Goal: Communication & Community: Answer question/provide support

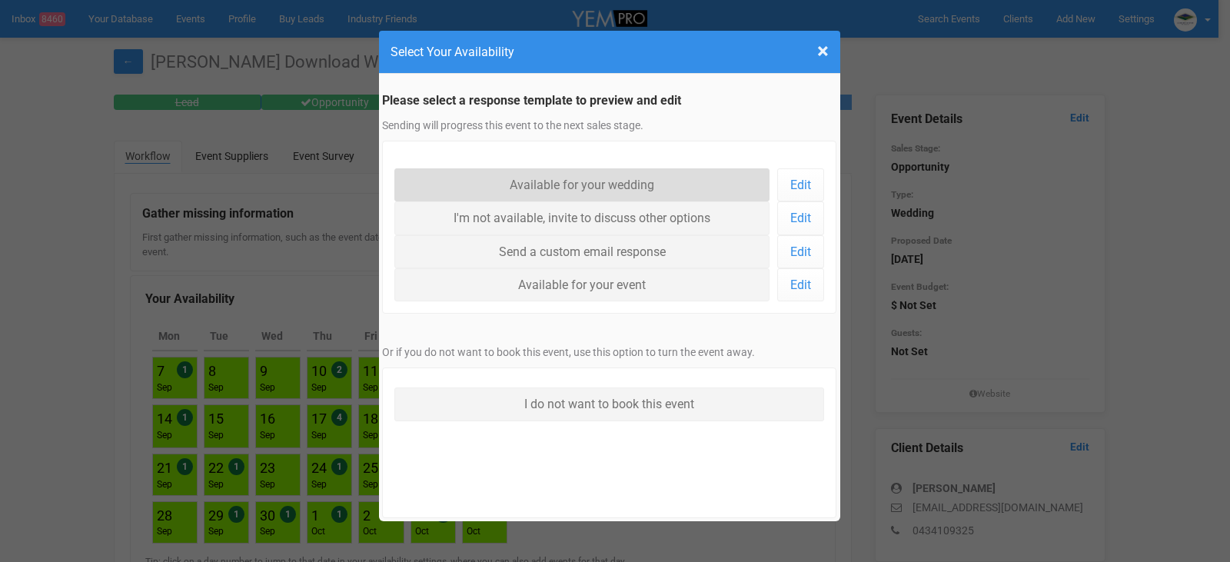
click at [584, 185] on link "Available for your wedding" at bounding box center [582, 184] width 376 height 33
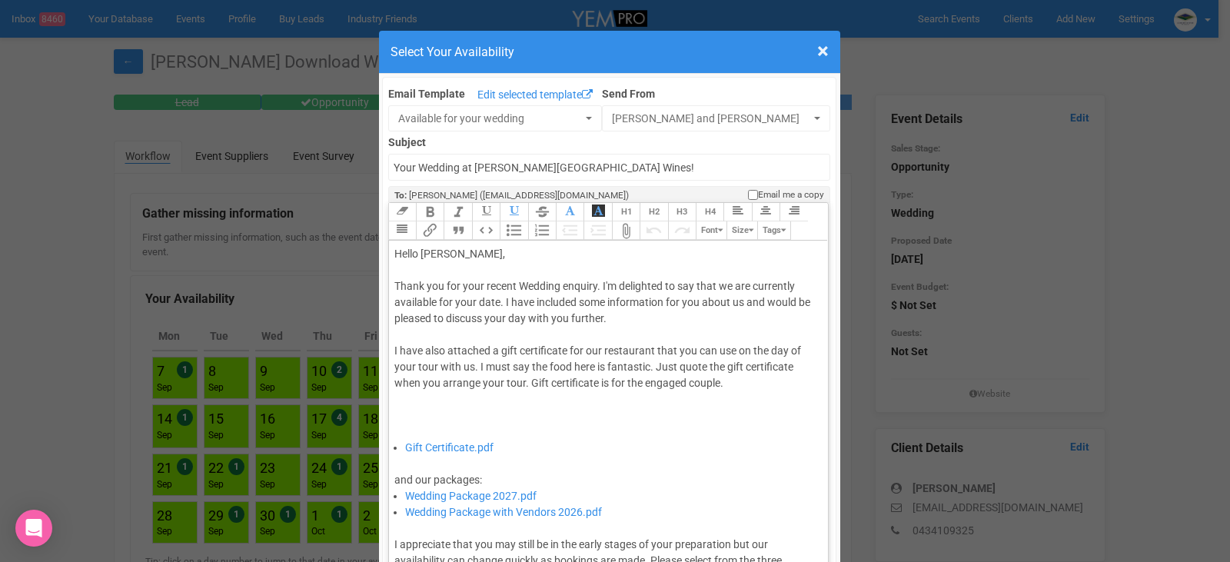
click at [500, 303] on div "Thank you for your recent Wedding enquiry. I'm delighted to say that we are cur…" at bounding box center [606, 358] width 424 height 161
type trix-editor "<div>Hello [PERSON_NAME],&nbsp;</div><div><br></div><div>Thank you for your rec…"
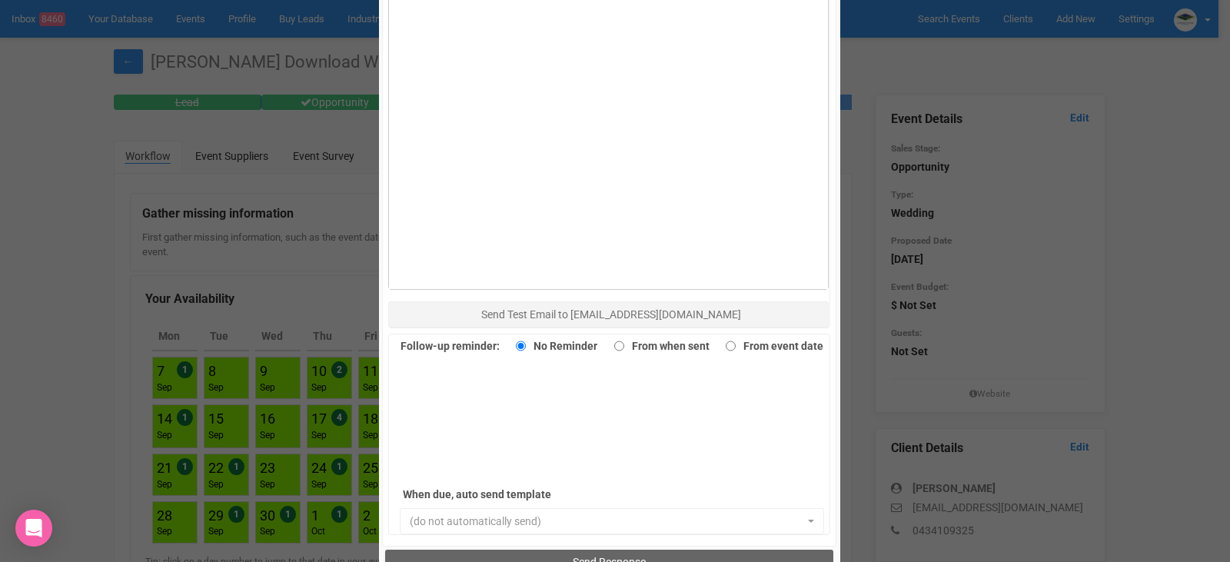
scroll to position [1000, 0]
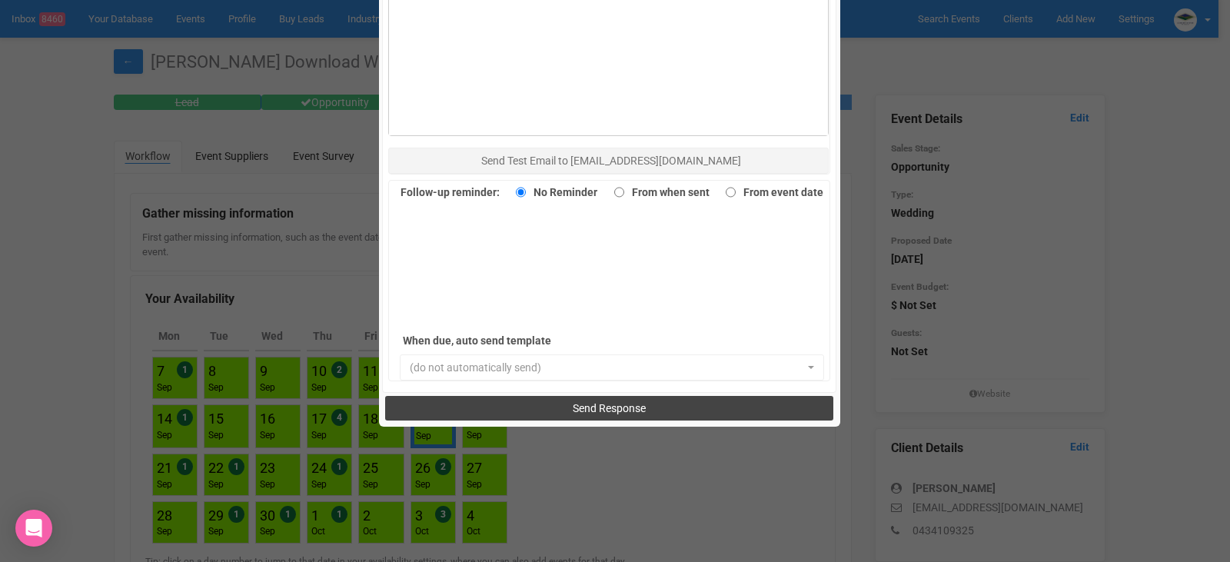
click at [607, 407] on span "Send Response" at bounding box center [609, 408] width 73 height 12
